Goal: Task Accomplishment & Management: Use online tool/utility

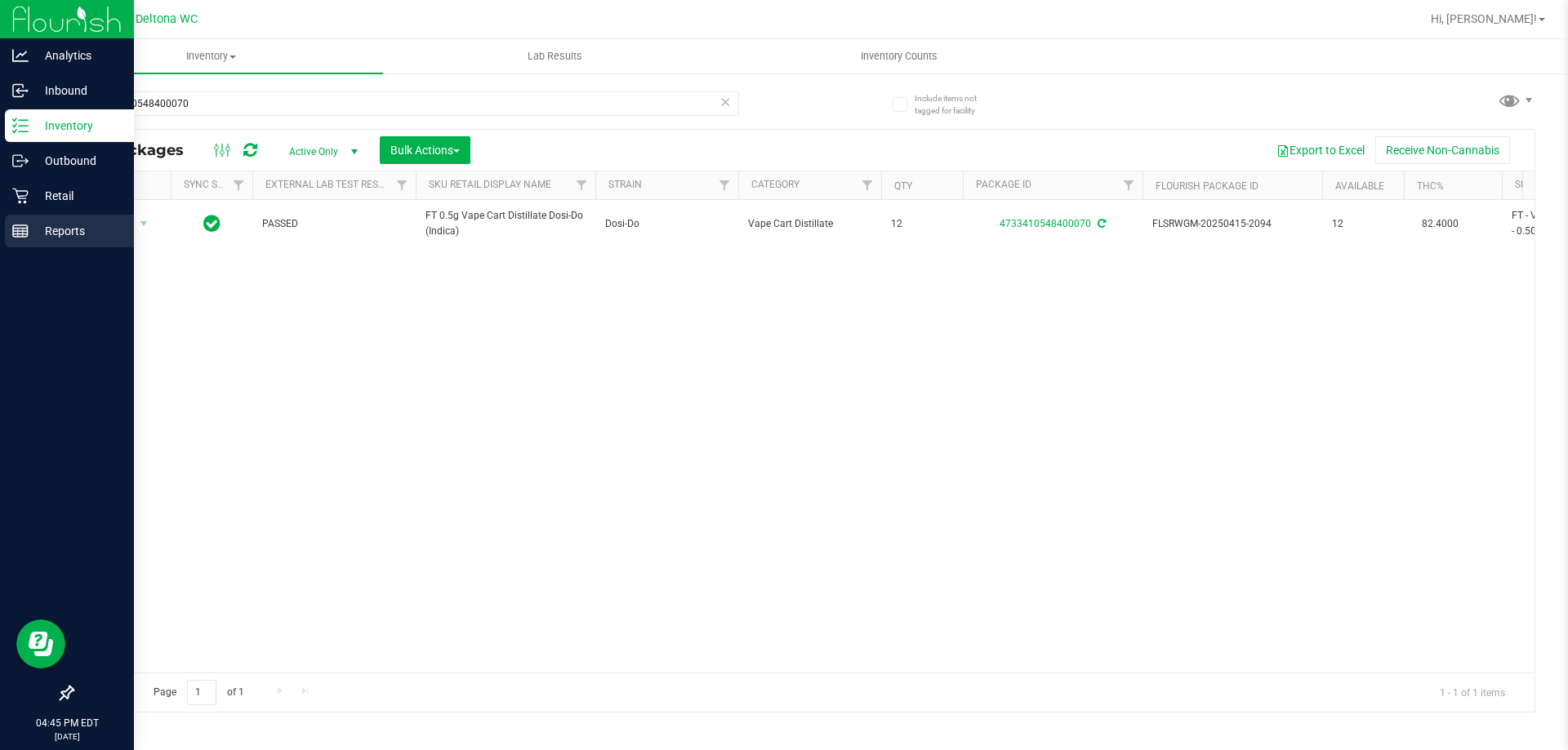
click at [54, 233] on p "Reports" at bounding box center [77, 231] width 98 height 19
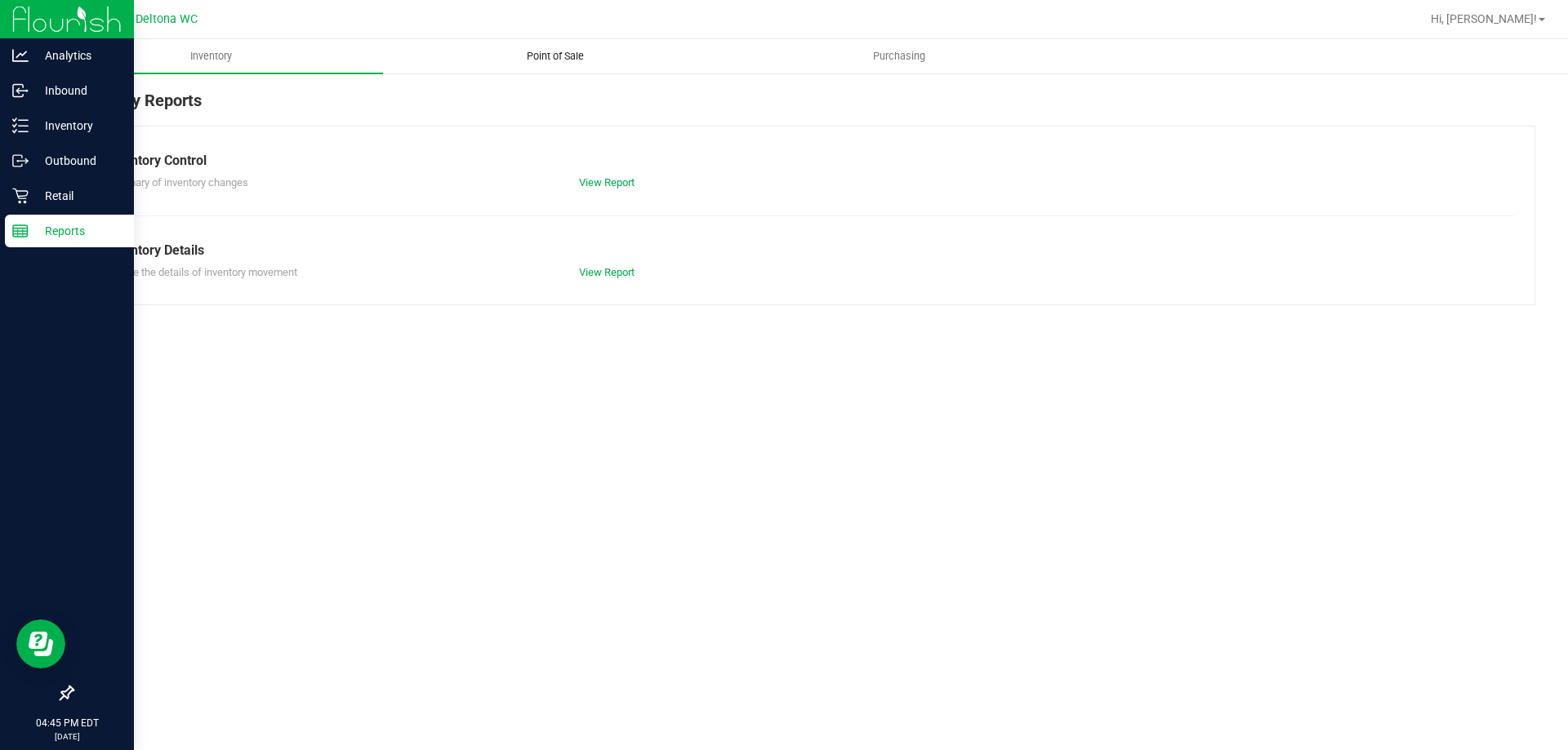
click at [594, 44] on uib-tab-heading "Point of Sale" at bounding box center [554, 56] width 342 height 33
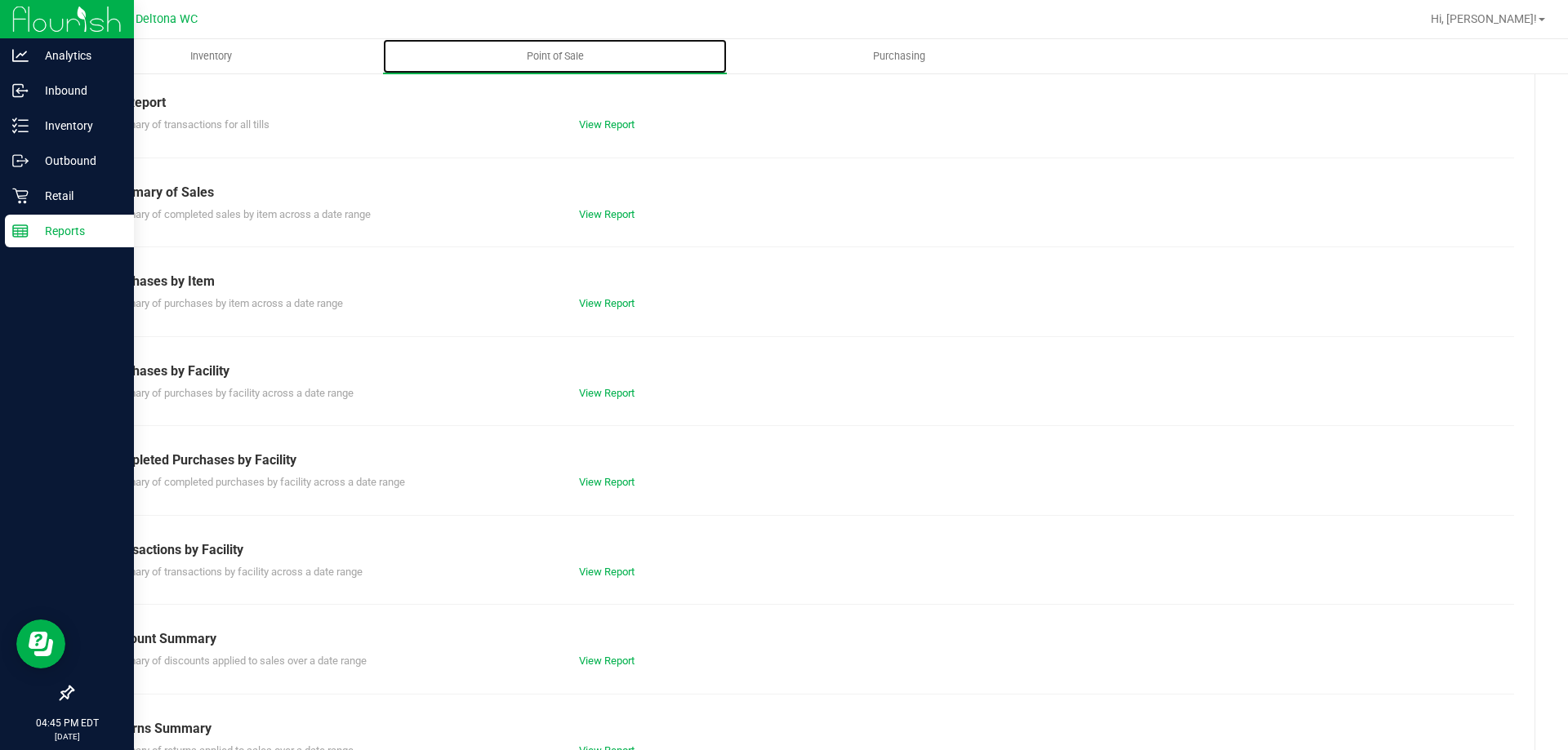
scroll to position [108, 0]
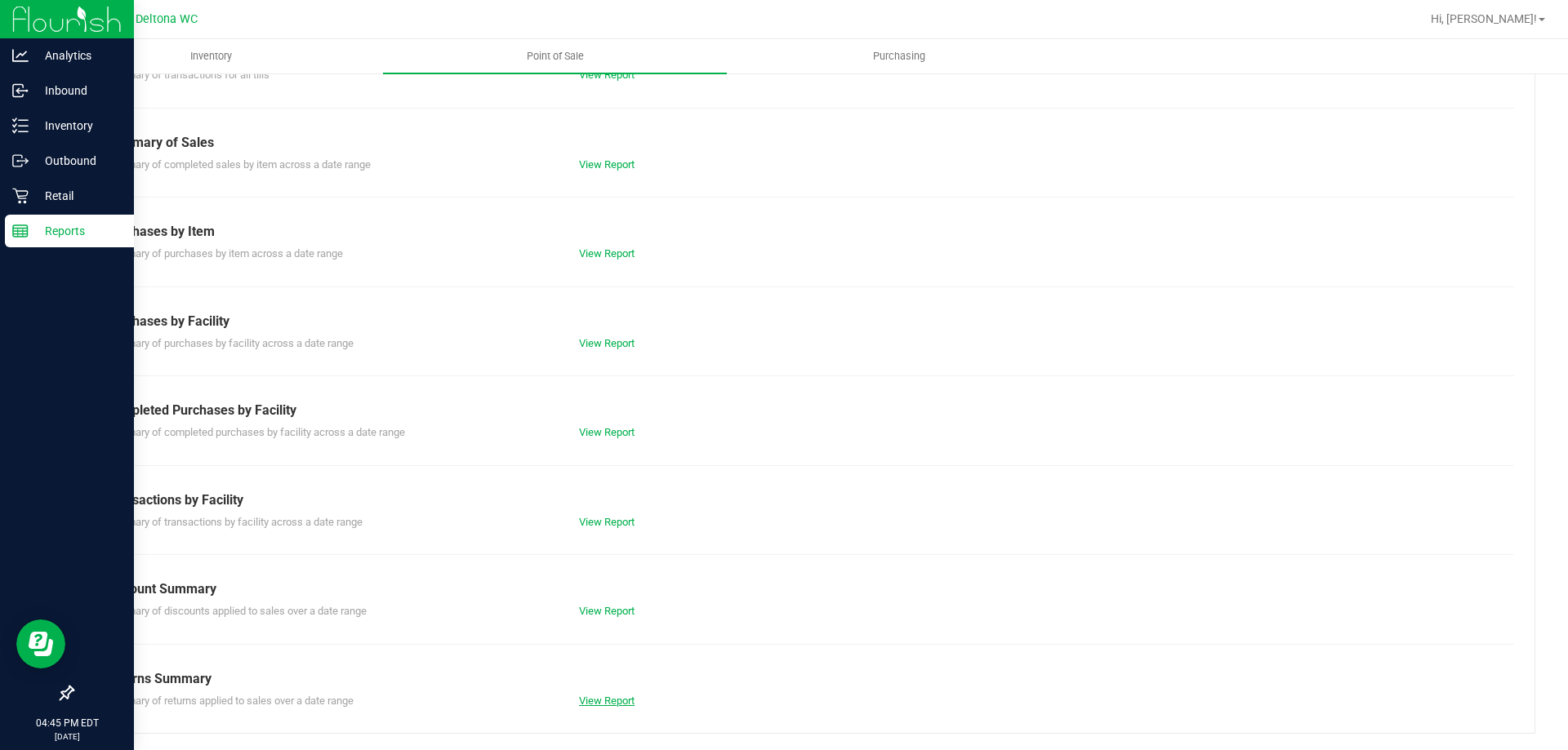
click at [585, 702] on link "View Report" at bounding box center [606, 701] width 55 height 13
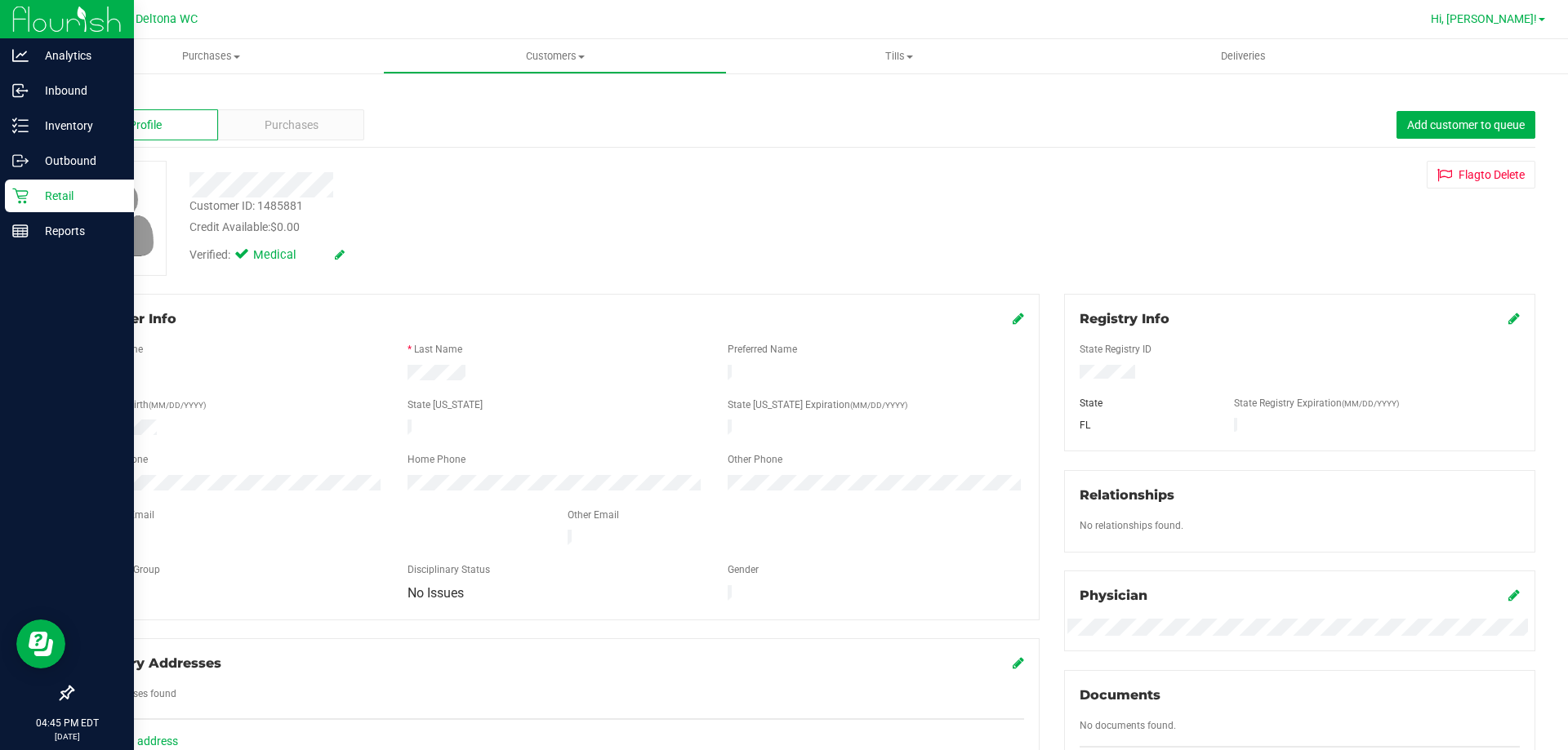
click at [1523, 16] on span "Hi, [PERSON_NAME]!" at bounding box center [1484, 18] width 107 height 13
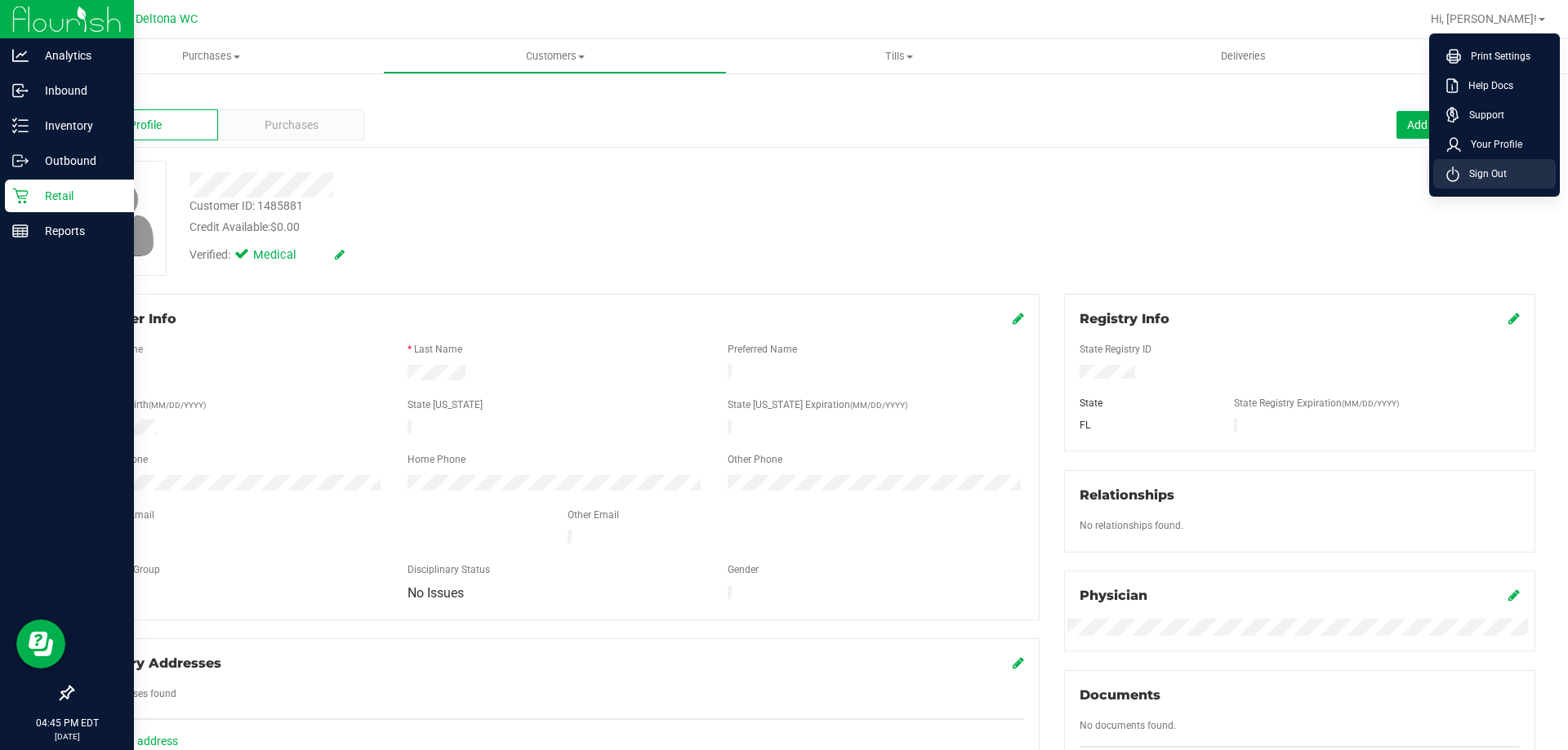
click at [1492, 182] on li "Sign Out" at bounding box center [1494, 173] width 122 height 29
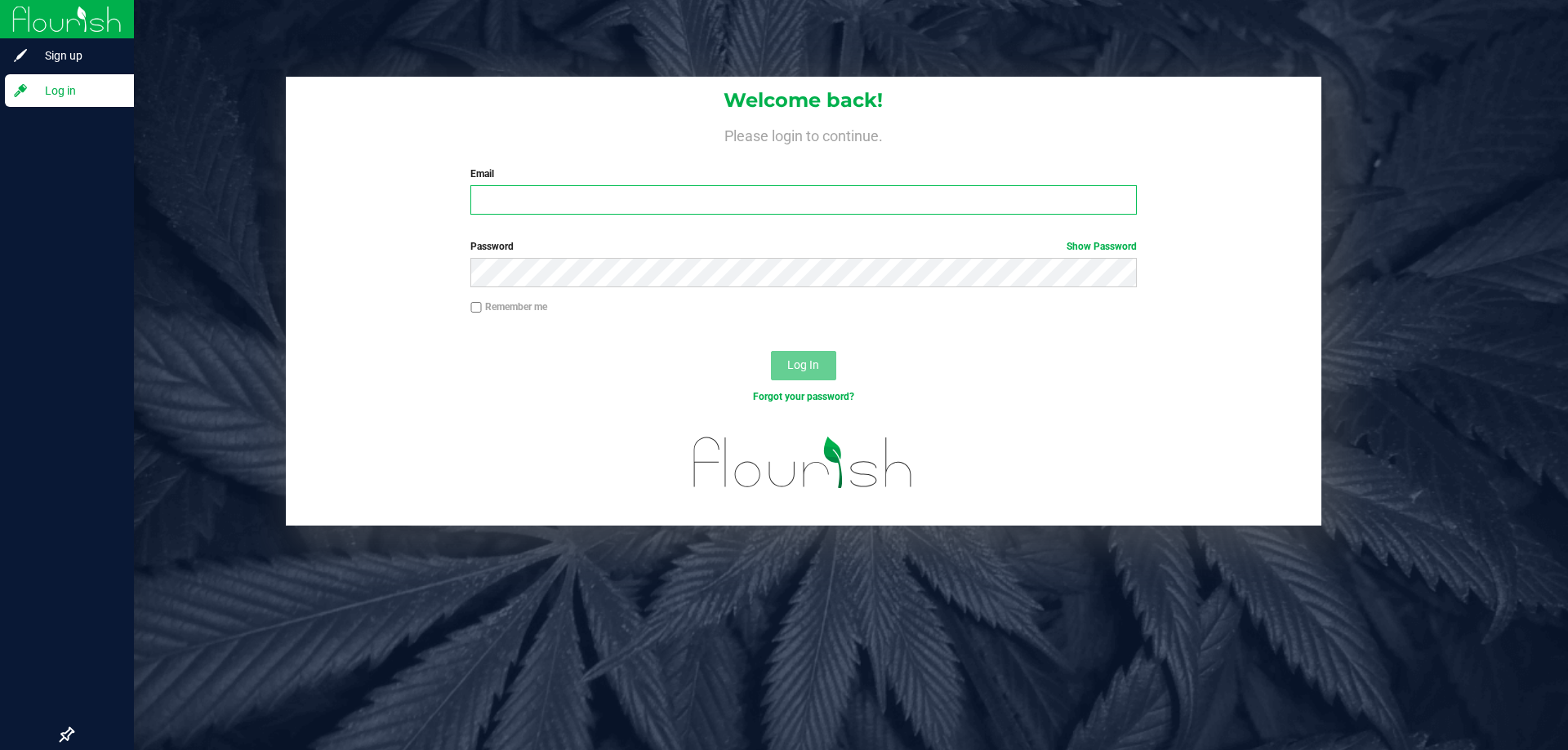
click at [759, 200] on input "Email" at bounding box center [802, 200] width 666 height 29
type input "[EMAIL_ADDRESS][DOMAIN_NAME]"
click at [770, 351] on button "Log In" at bounding box center [802, 365] width 65 height 29
